Goal: Browse casually

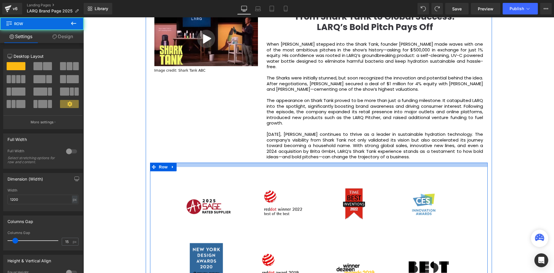
scroll to position [2230, 468]
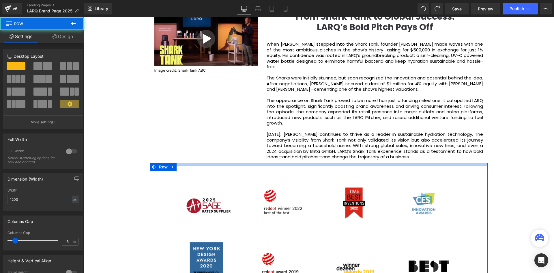
drag, startPoint x: 370, startPoint y: 161, endPoint x: 370, endPoint y: 156, distance: 5.2
click at [370, 156] on div "About Us Heading LARQ’s approach to product innovation is driven by a single pu…" at bounding box center [319, 173] width 346 height 928
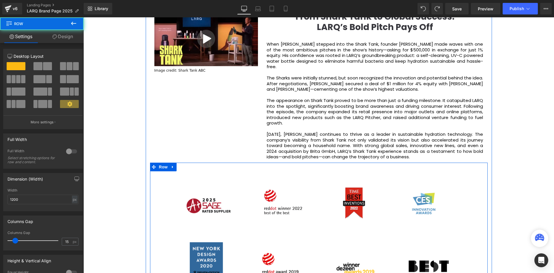
click at [498, 149] on div "Video Bg Welcome to Button Row Image 380px 381px Row You are what you drink. So…" at bounding box center [318, 199] width 471 height 1946
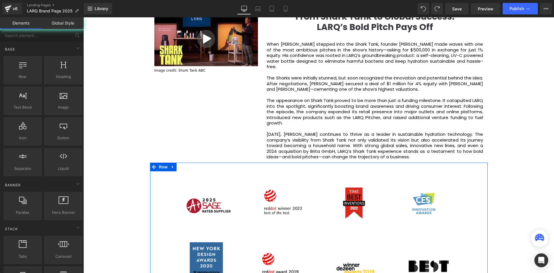
click at [513, 154] on div "Video Bg Welcome to Button Row Image 380px 381px Row You are what you drink. So…" at bounding box center [318, 199] width 471 height 1946
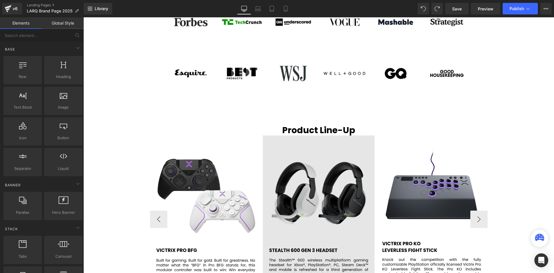
scroll to position [1155, 0]
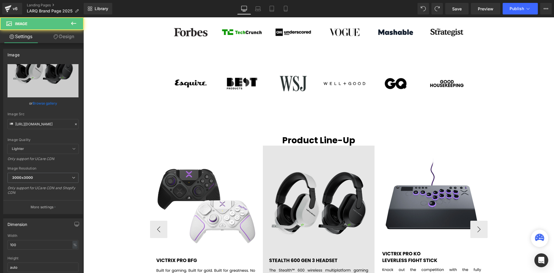
click at [341, 146] on img at bounding box center [319, 229] width 112 height 167
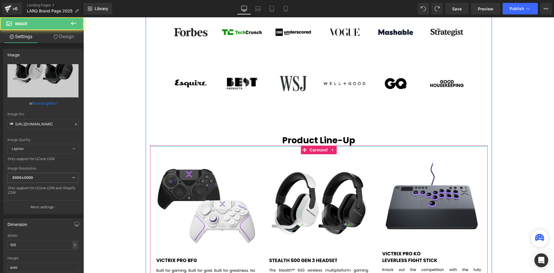
click at [348, 134] on span "Product Line-Up" at bounding box center [318, 140] width 73 height 12
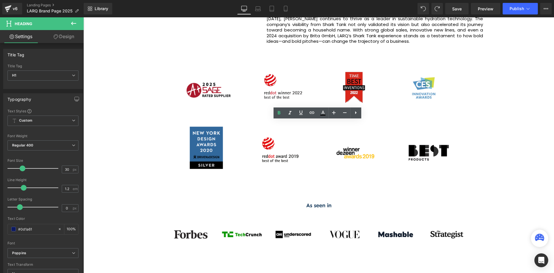
scroll to position [1176, 0]
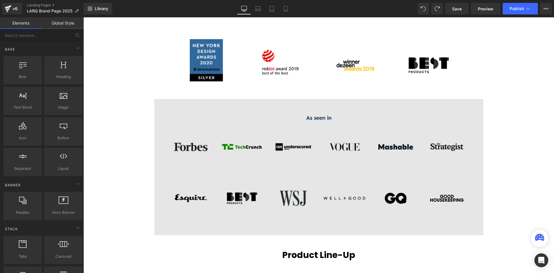
scroll to position [1032, 0]
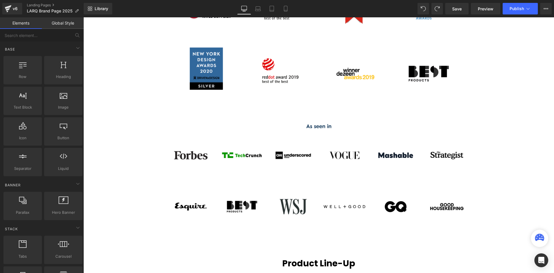
click at [536, 99] on div "Video Bg Welcome to Button Row Image 380px 381px Row You are what you drink. So…" at bounding box center [318, 4] width 471 height 1946
click at [498, 100] on div "Video Bg Welcome to Button Row Image 380px 381px Row You are what you drink. So…" at bounding box center [318, 4] width 471 height 1946
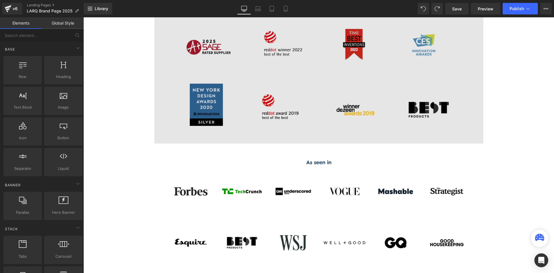
scroll to position [945, 0]
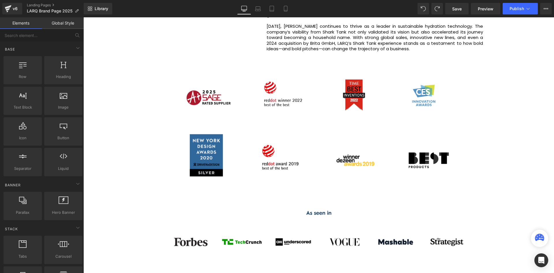
click at [510, 66] on div "Video Bg Welcome to Button Row Image 380px 381px Row You are what you drink. So…" at bounding box center [318, 91] width 471 height 1946
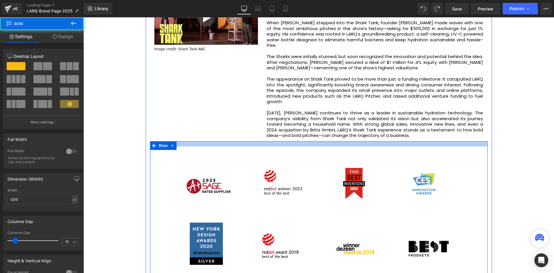
scroll to position [2231, 468]
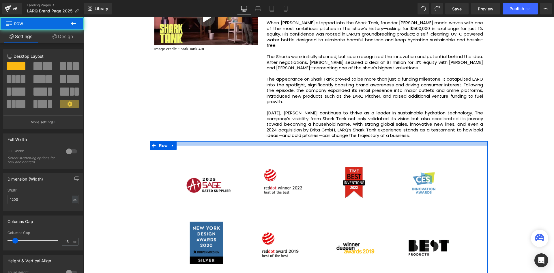
click at [315, 141] on div at bounding box center [319, 143] width 338 height 4
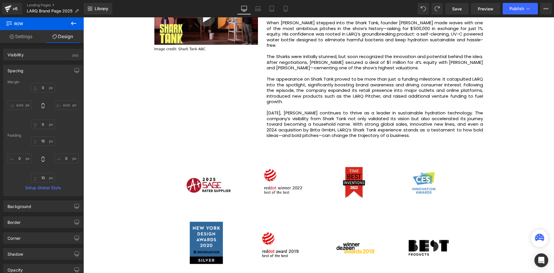
click at [495, 106] on div "Video Bg Welcome to Button Row Image 380px 381px Row You are what you drink. So…" at bounding box center [318, 177] width 471 height 1947
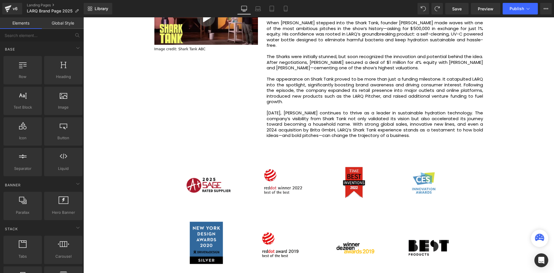
click at [504, 103] on div "Video Bg Welcome to Button Row Image 380px 381px Row You are what you drink. So…" at bounding box center [318, 177] width 471 height 1947
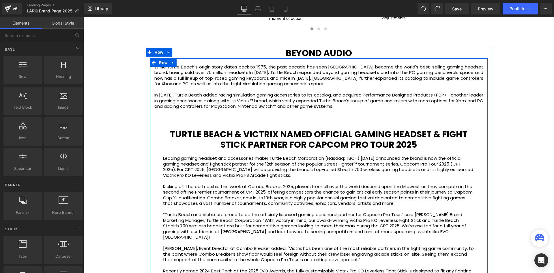
scroll to position [1436, 0]
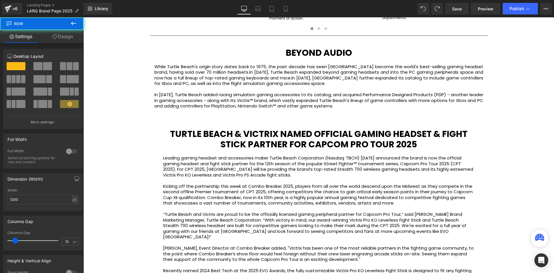
click at [358, 48] on h1 "BEYOND AUDIO" at bounding box center [319, 53] width 338 height 10
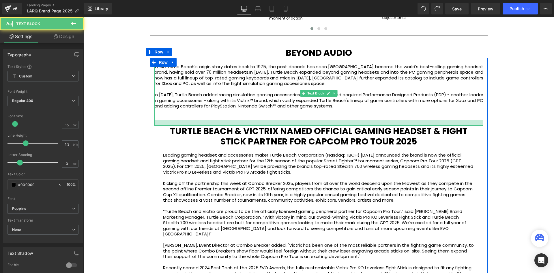
scroll to position [2228, 468]
drag, startPoint x: 297, startPoint y: 122, endPoint x: 297, endPoint y: 118, distance: 3.2
click at [297, 120] on div at bounding box center [318, 122] width 329 height 5
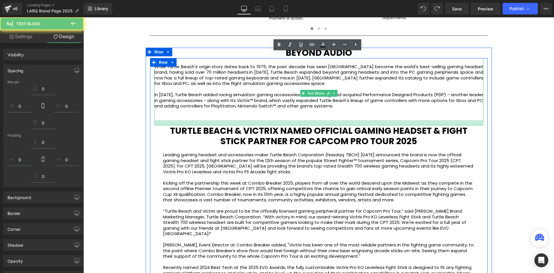
click at [477, 118] on div "While Turtle Beach's origin story dates back to 1975, the past decade has seen …" at bounding box center [318, 91] width 329 height 67
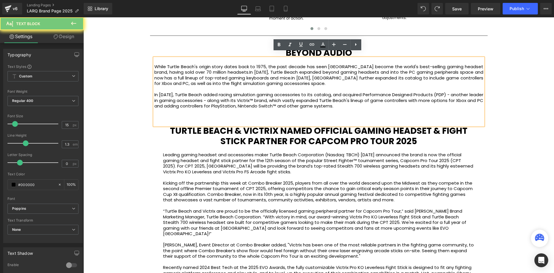
click at [486, 117] on div "BEYOND AUDIO Heading While Turtle Beach's origin story dates back to 1975, the …" at bounding box center [319, 269] width 346 height 443
